Goal: Task Accomplishment & Management: Use online tool/utility

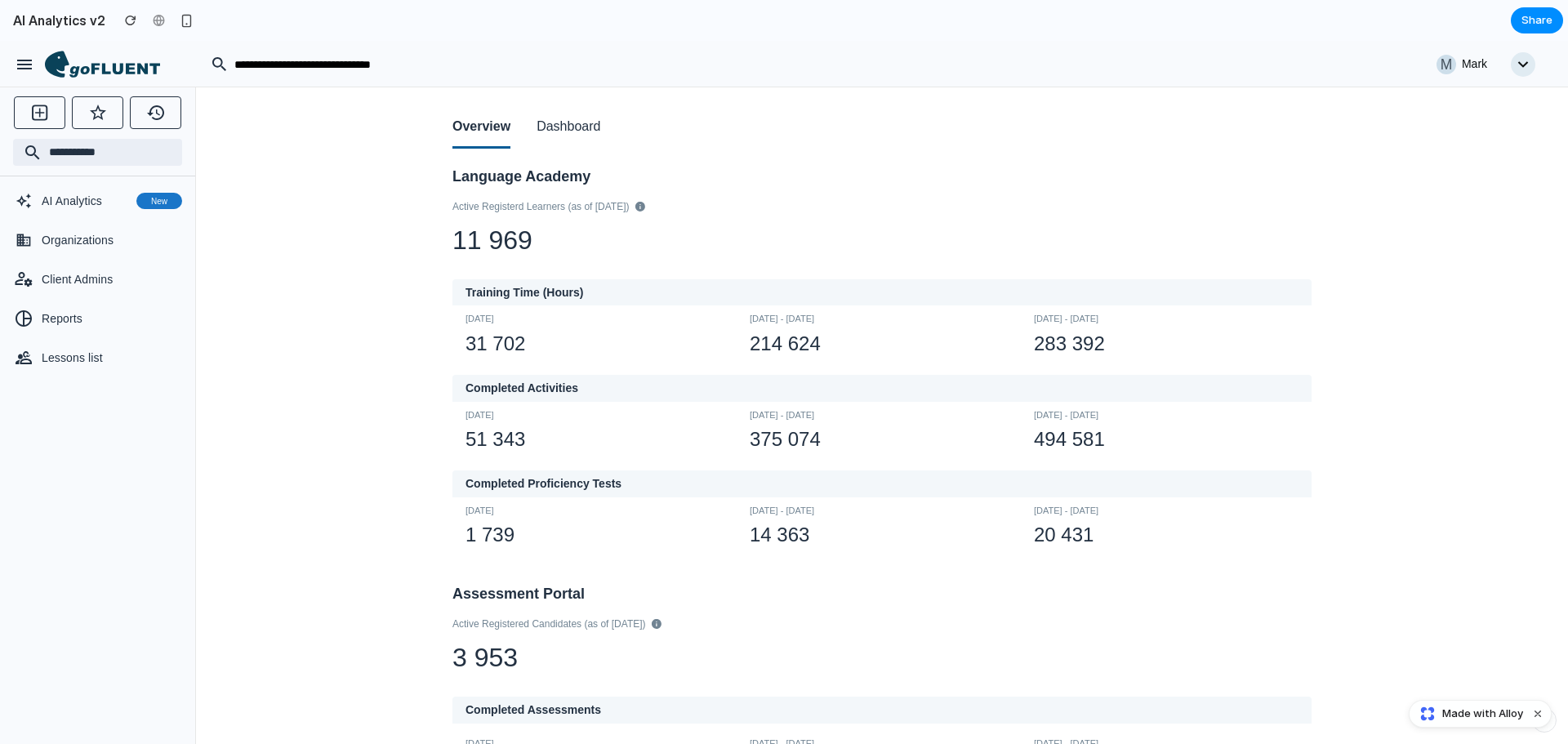
click at [561, 129] on button "Dashboard" at bounding box center [568, 128] width 63 height 42
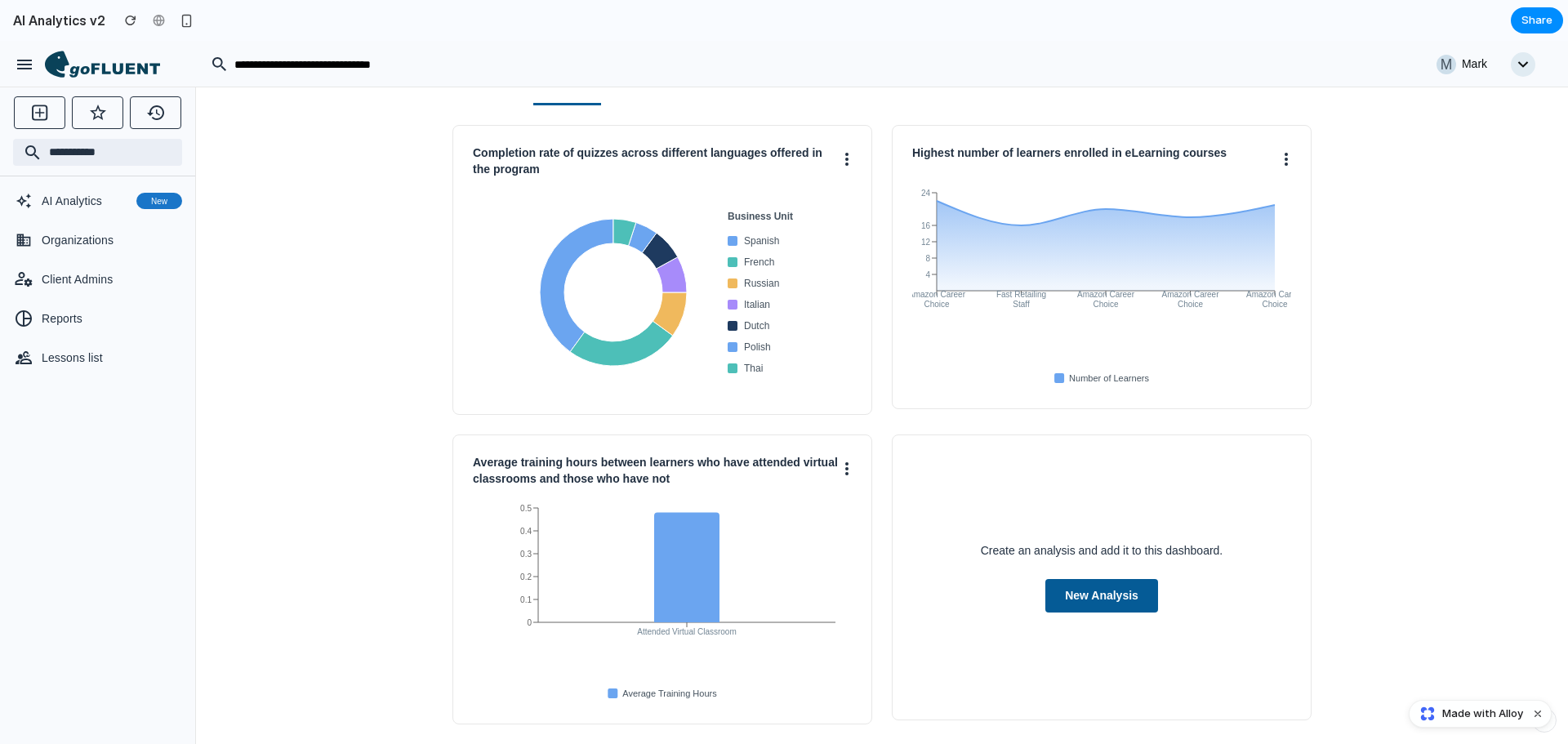
scroll to position [63, 0]
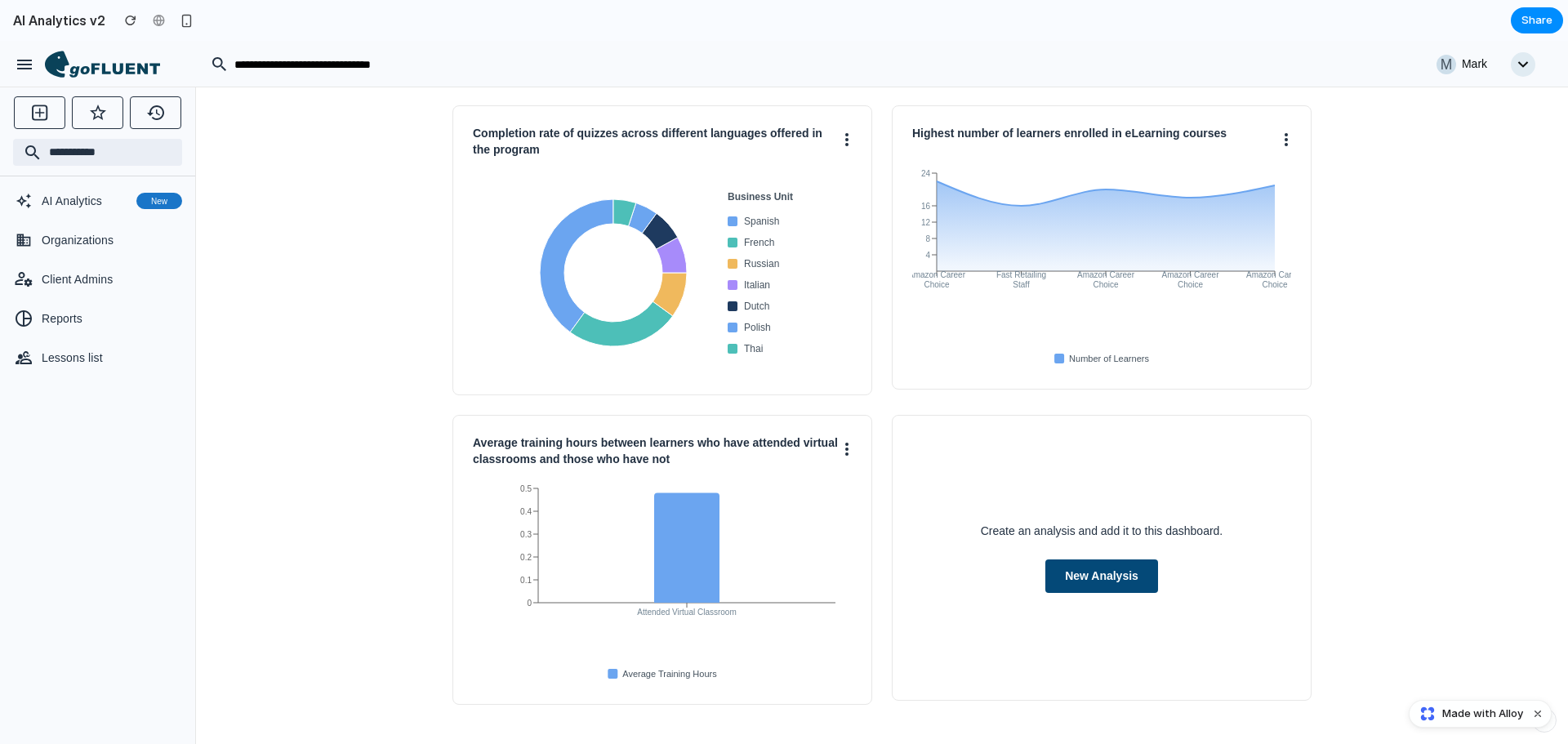
click at [1087, 585] on button "New Analysis" at bounding box center [1102, 576] width 113 height 33
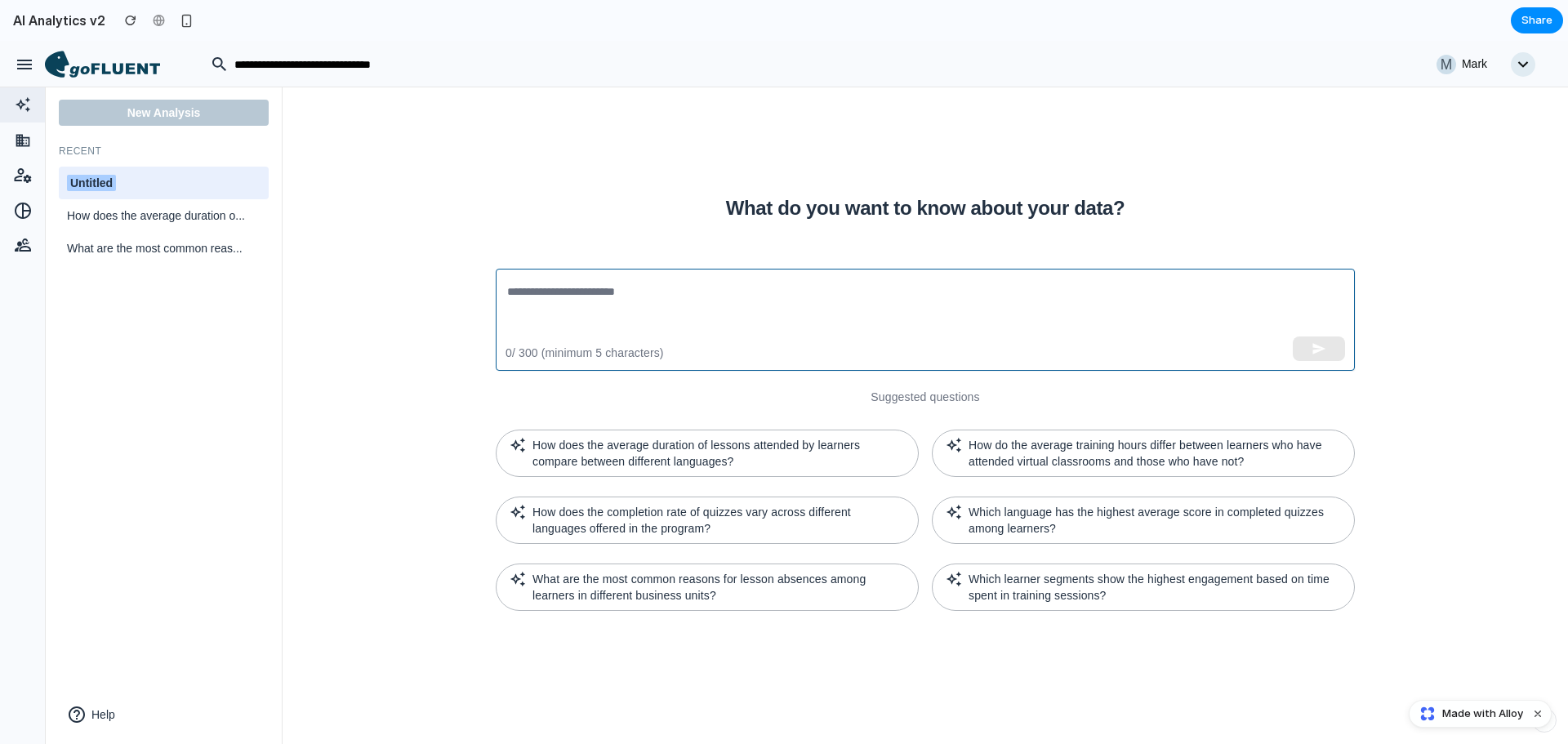
click at [691, 309] on textarea at bounding box center [924, 320] width 836 height 75
drag, startPoint x: 86, startPoint y: 53, endPoint x: 219, endPoint y: 64, distance: 133.5
click at [86, 53] on icon at bounding box center [103, 64] width 115 height 28
